Goal: Task Accomplishment & Management: Manage account settings

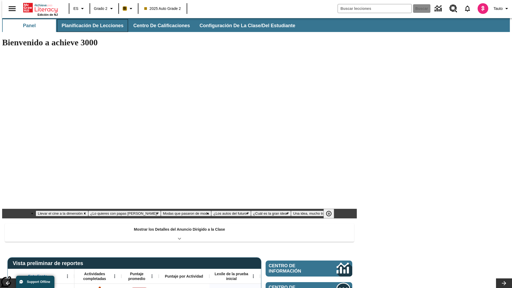
click at [89, 26] on button "Planificación de lecciones" at bounding box center [92, 25] width 71 height 13
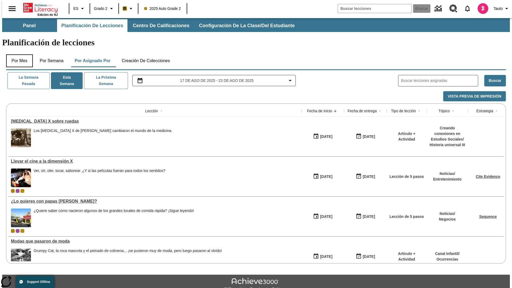
click at [17, 54] on button "Por mes" at bounding box center [19, 60] width 27 height 13
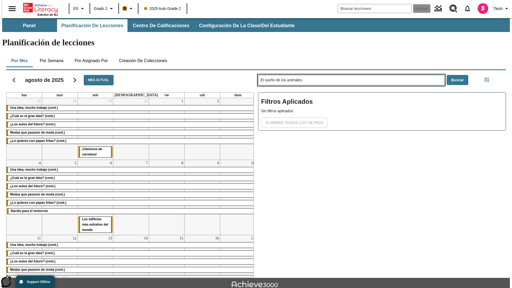
type input "El sueño de los animales"
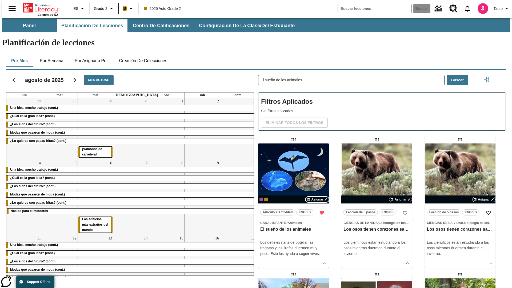
click at [317, 197] on span "Asignar" at bounding box center [317, 199] width 12 height 5
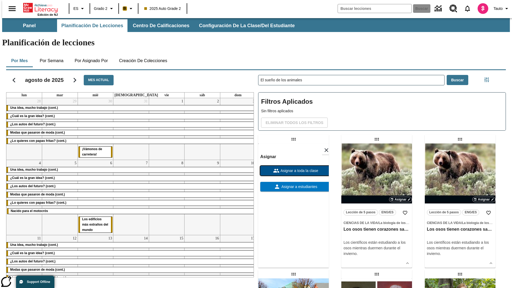
click at [293, 168] on span "Asignar a toda la clase" at bounding box center [298, 171] width 39 height 6
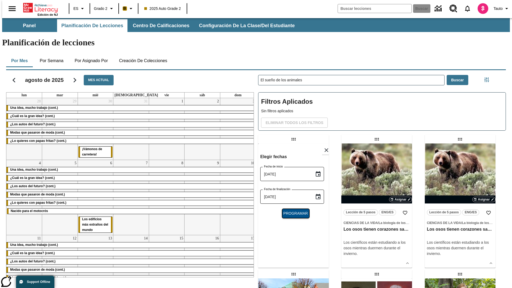
click at [293, 210] on span "Programar" at bounding box center [295, 213] width 25 height 6
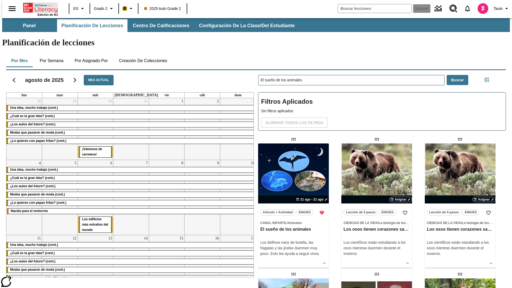
click at [38, 7] on icon "Portada" at bounding box center [40, 7] width 35 height 11
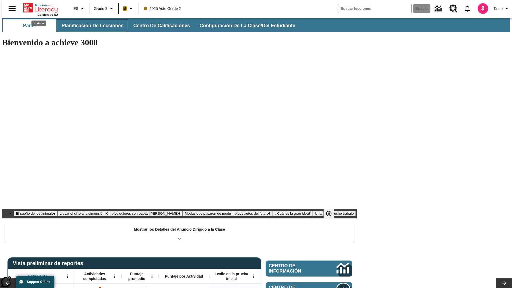
click at [89, 26] on button "Planificación de lecciones" at bounding box center [92, 25] width 71 height 13
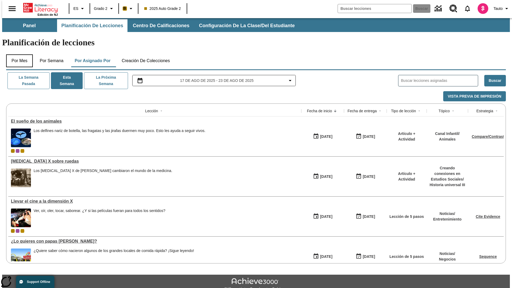
click at [17, 54] on button "Por mes" at bounding box center [19, 60] width 27 height 13
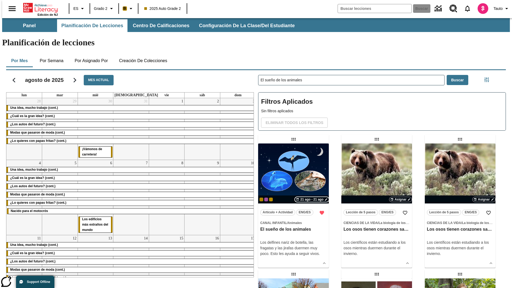
click at [312, 197] on span "21 ago - 21 ago" at bounding box center [311, 199] width 23 height 5
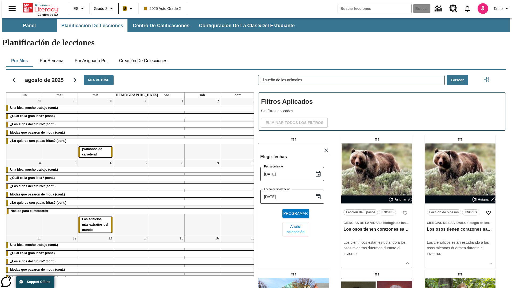
scroll to position [201, 0]
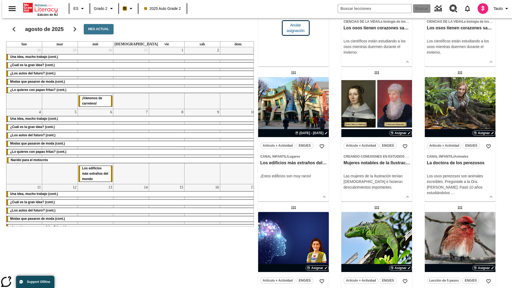
click at [293, 34] on span "Anular asignación" at bounding box center [295, 27] width 18 height 11
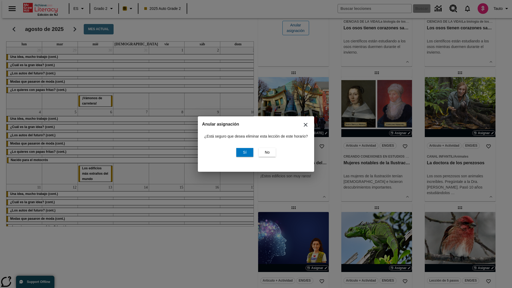
scroll to position [0, 0]
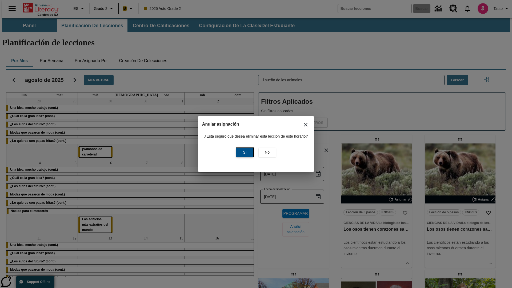
click at [244, 152] on span "Sí" at bounding box center [244, 152] width 3 height 6
